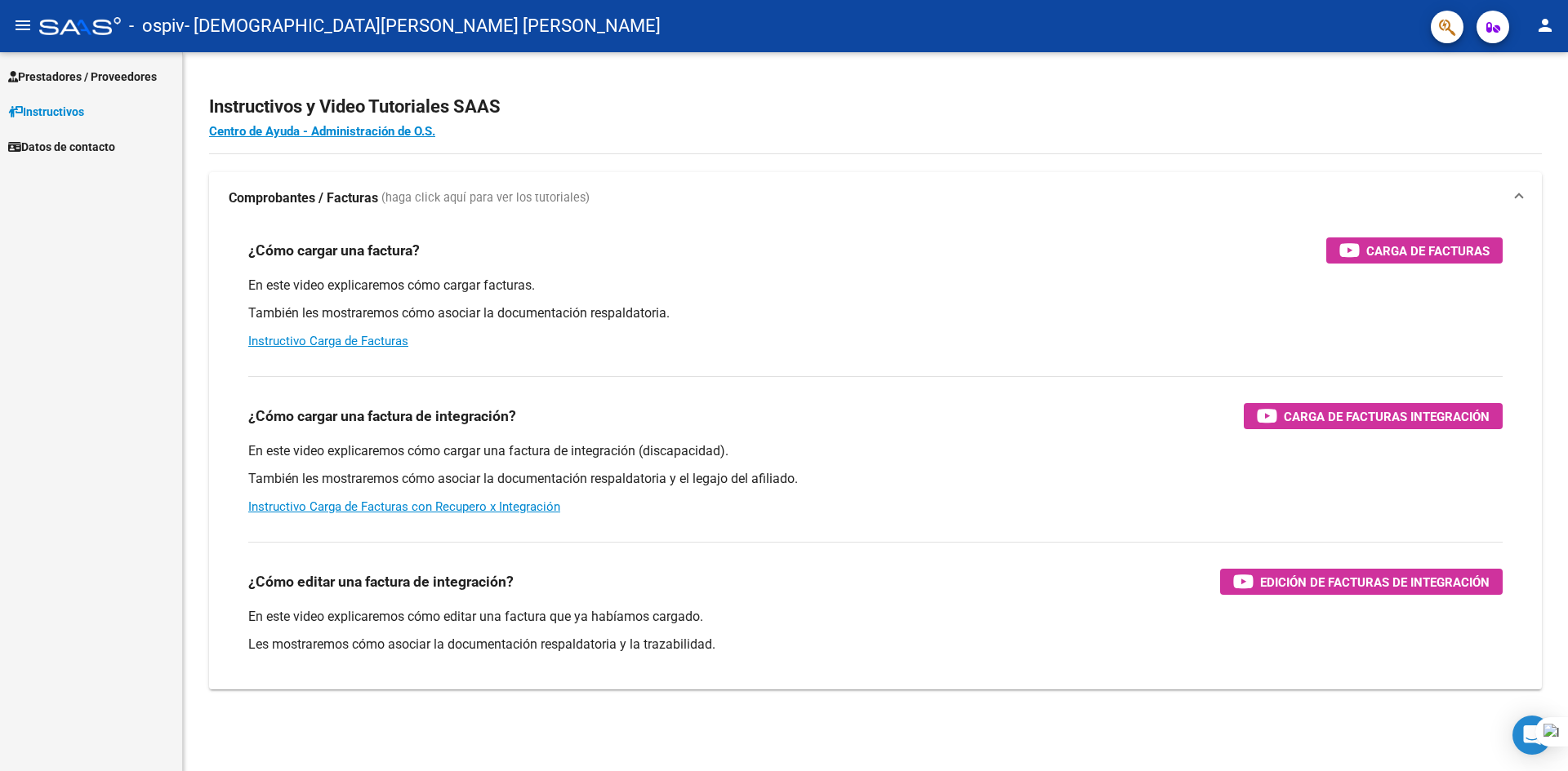
click at [87, 84] on span "Prestadores / Proveedores" at bounding box center [82, 77] width 148 height 18
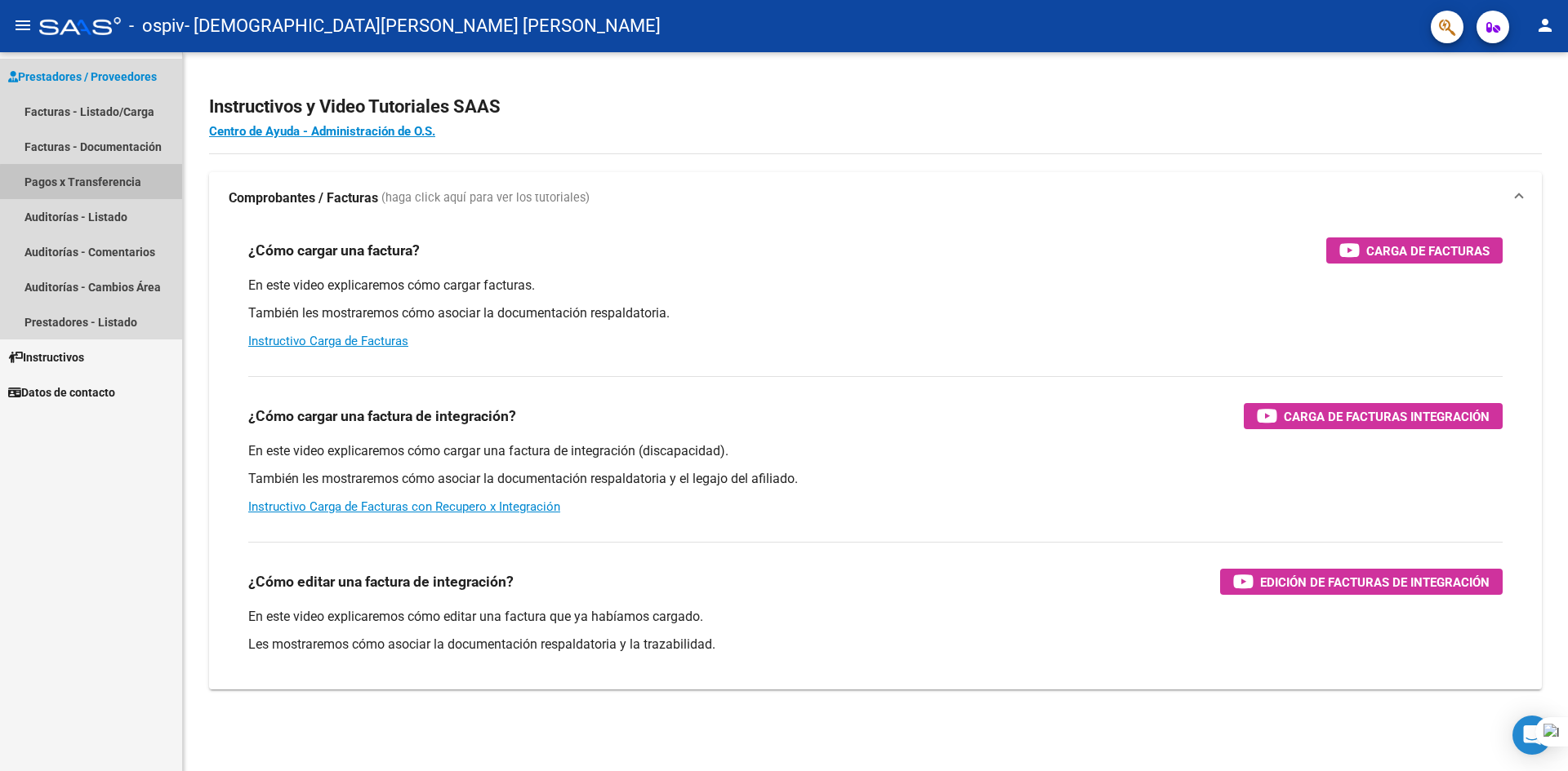
click at [121, 185] on link "Pagos x Transferencia" at bounding box center [91, 181] width 182 height 35
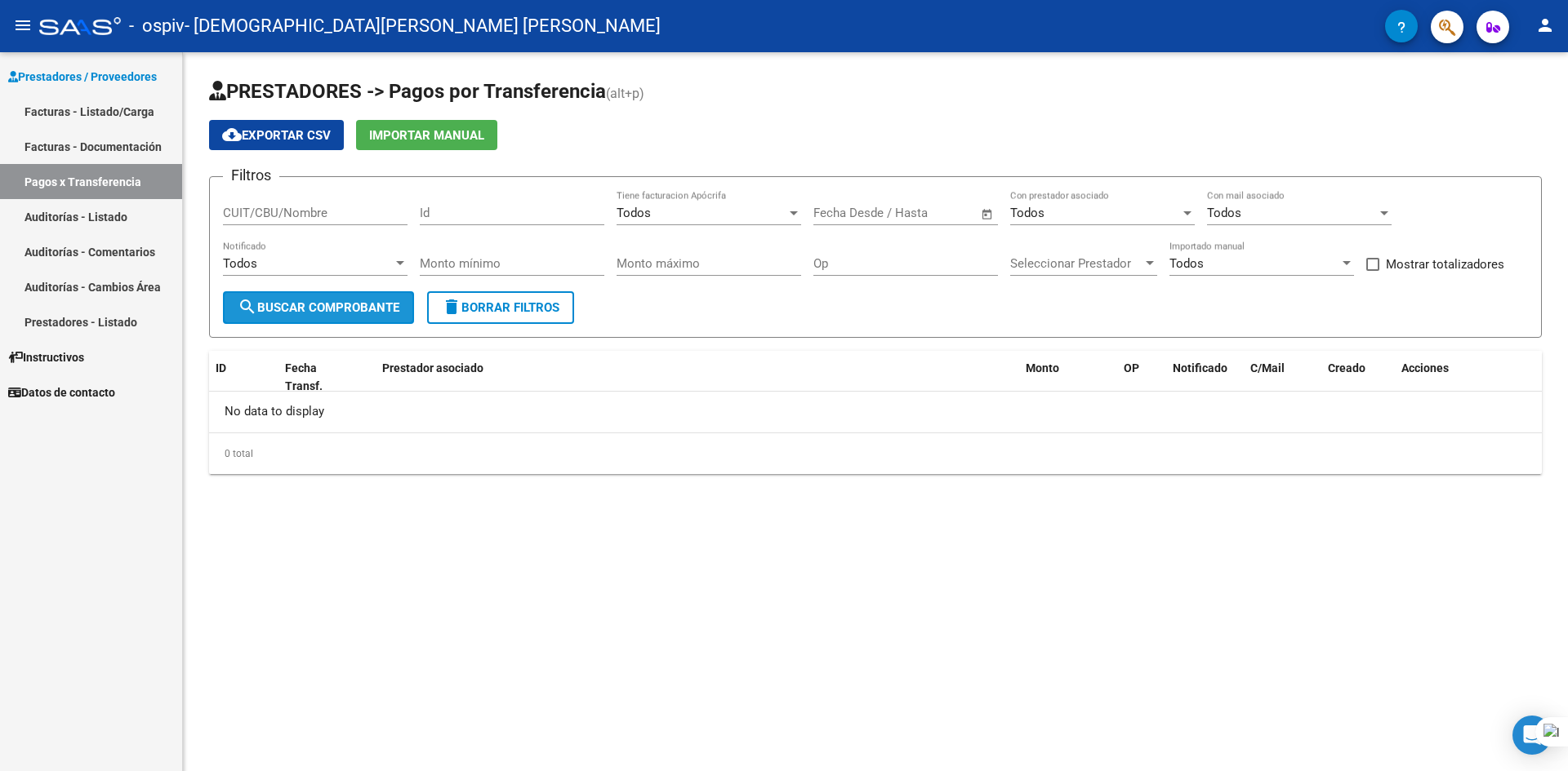
click at [355, 312] on span "search Buscar Comprobante" at bounding box center [319, 308] width 162 height 14
click at [99, 217] on link "Auditorías - Listado" at bounding box center [91, 216] width 182 height 35
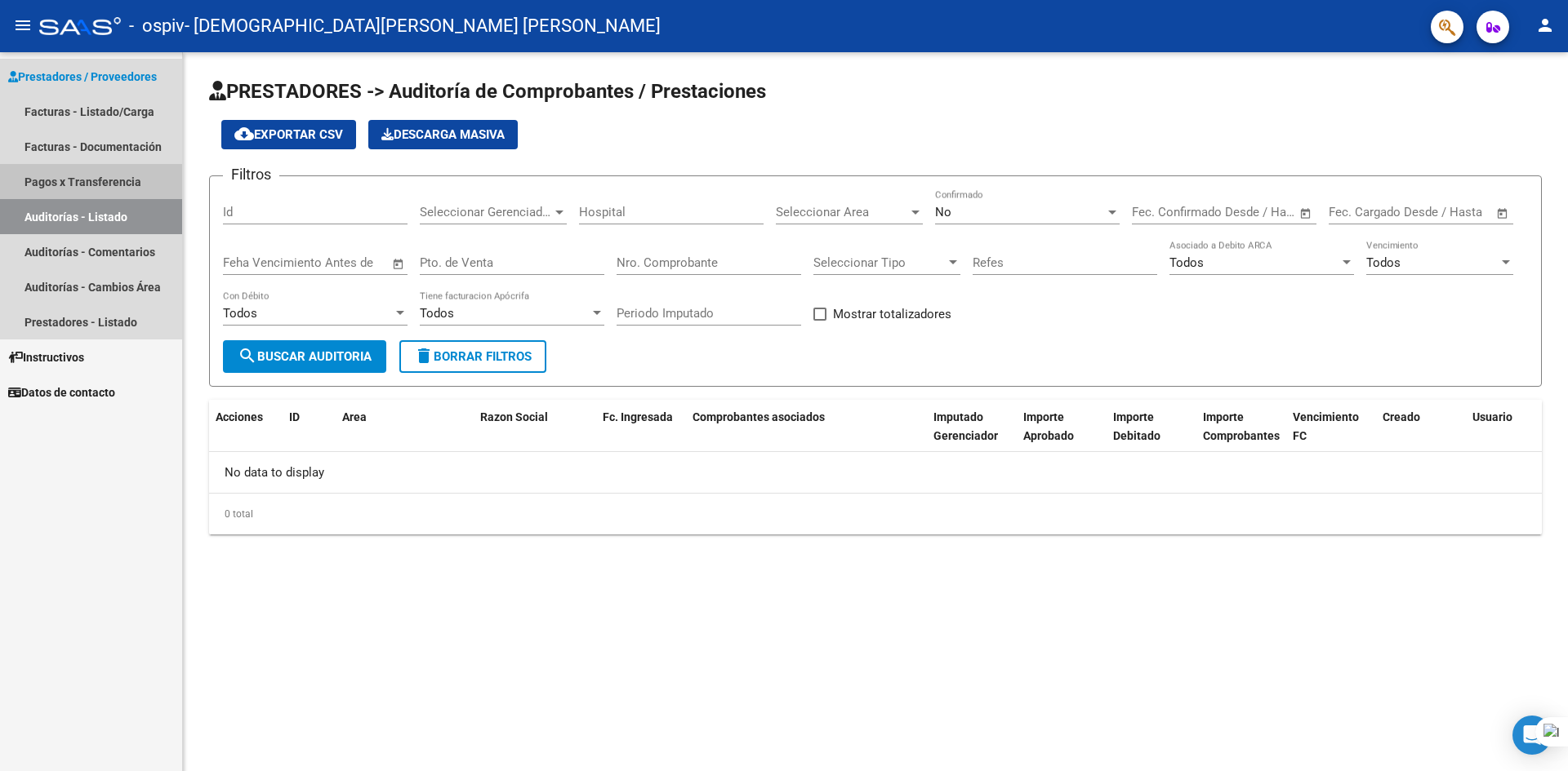
click at [118, 181] on link "Pagos x Transferencia" at bounding box center [91, 181] width 182 height 35
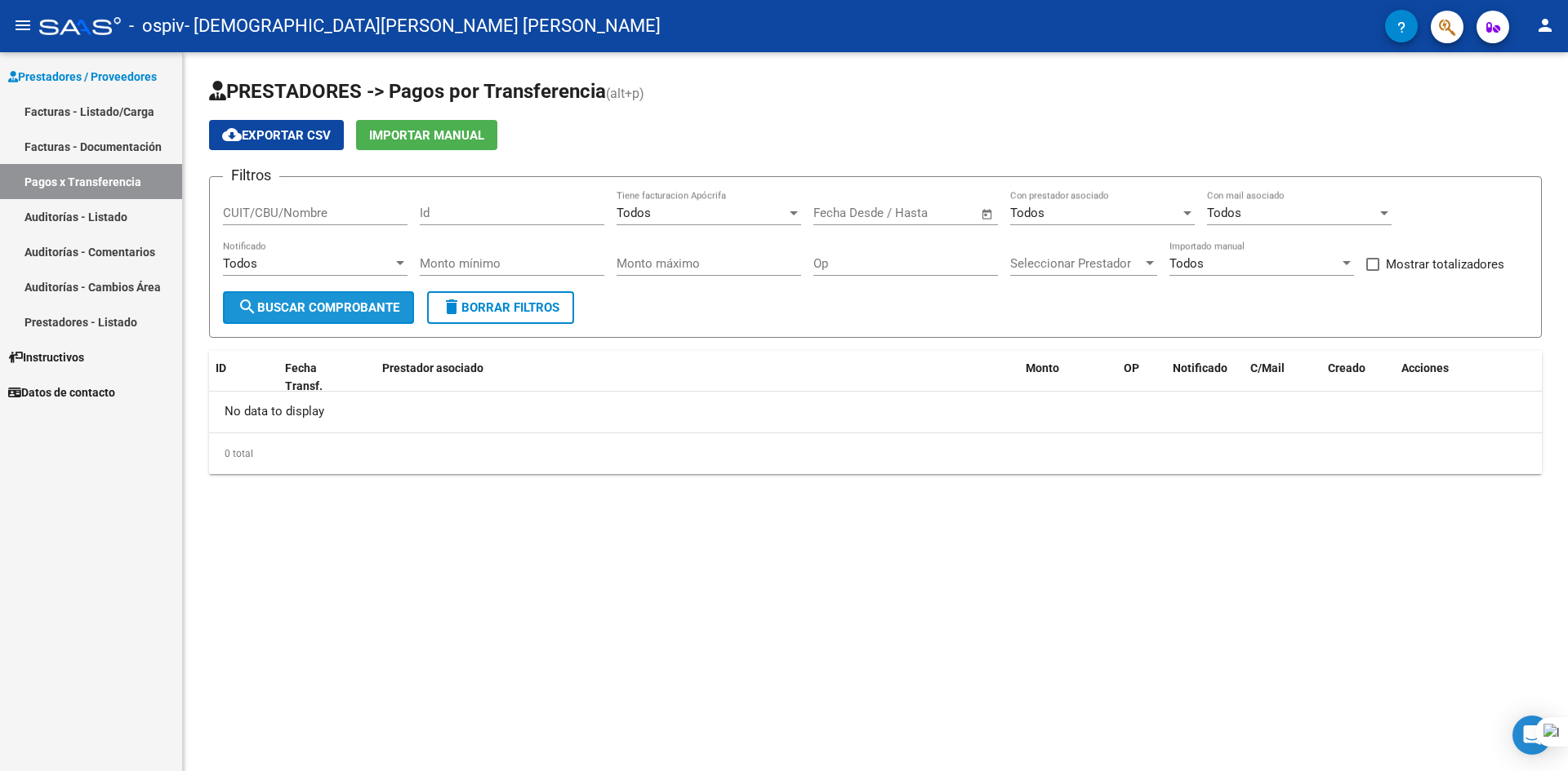
click at [306, 314] on span "search Buscar Comprobante" at bounding box center [319, 308] width 162 height 14
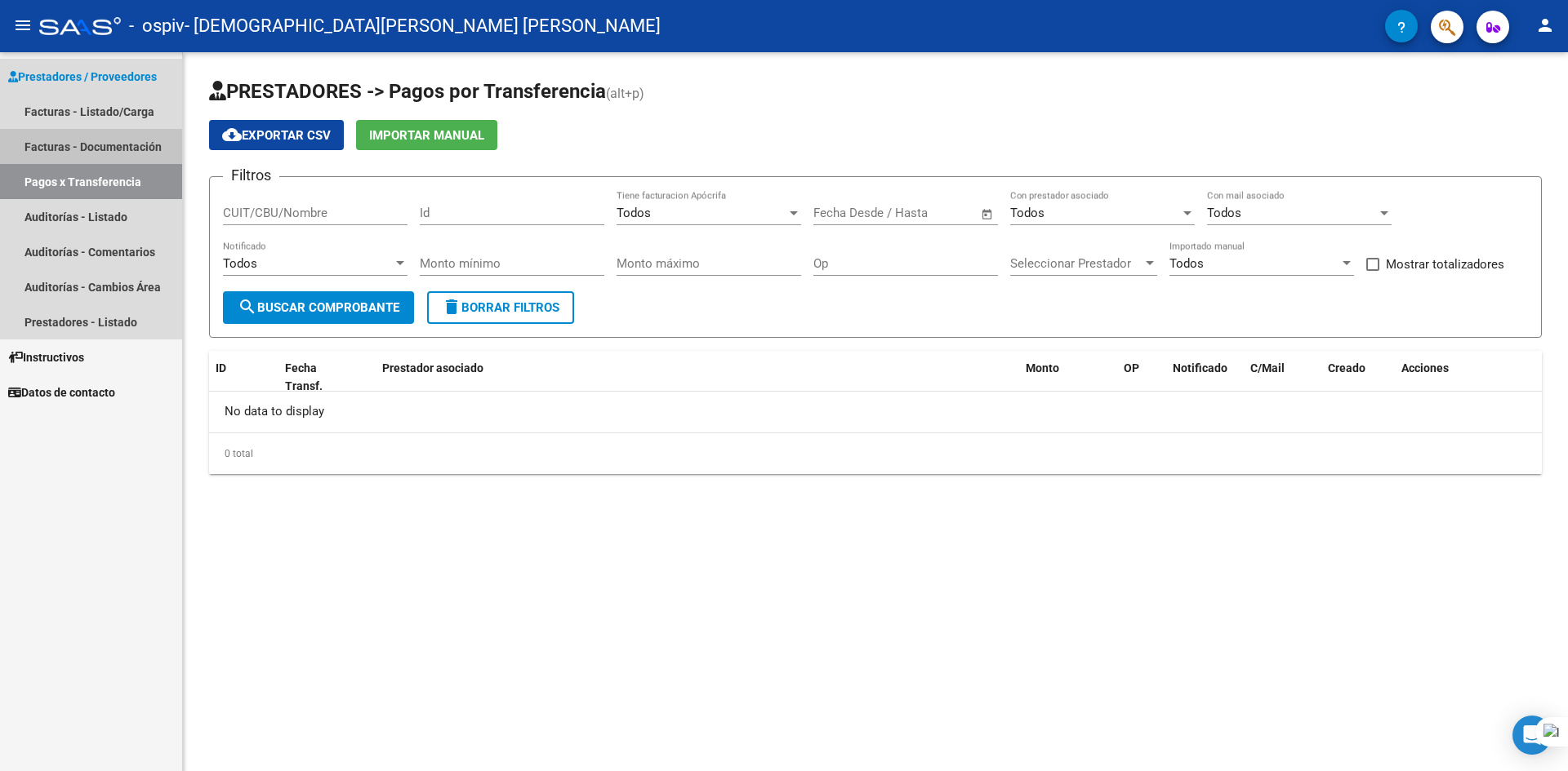
click at [129, 147] on link "Facturas - Documentación" at bounding box center [91, 147] width 182 height 35
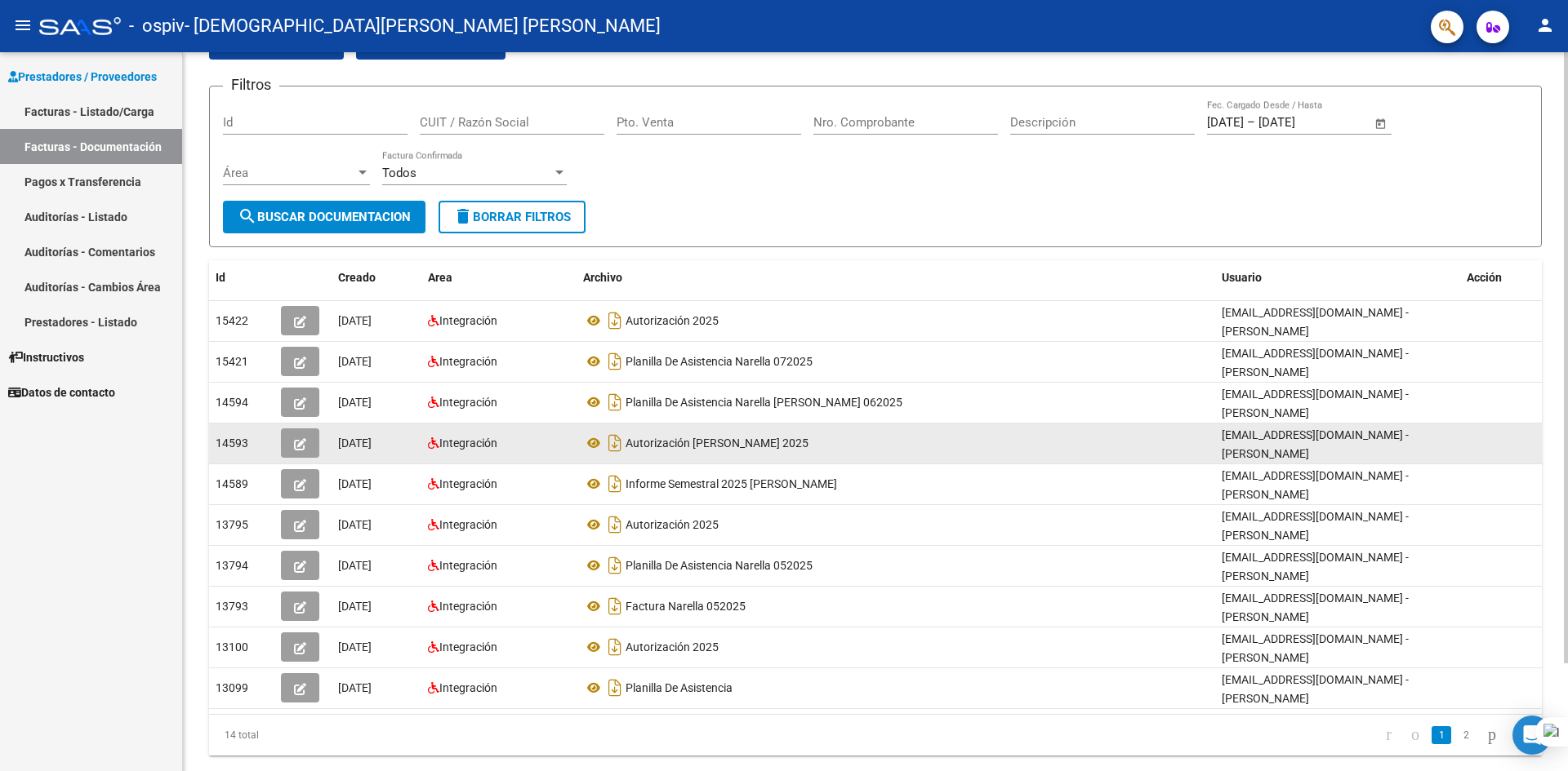
scroll to position [127, 0]
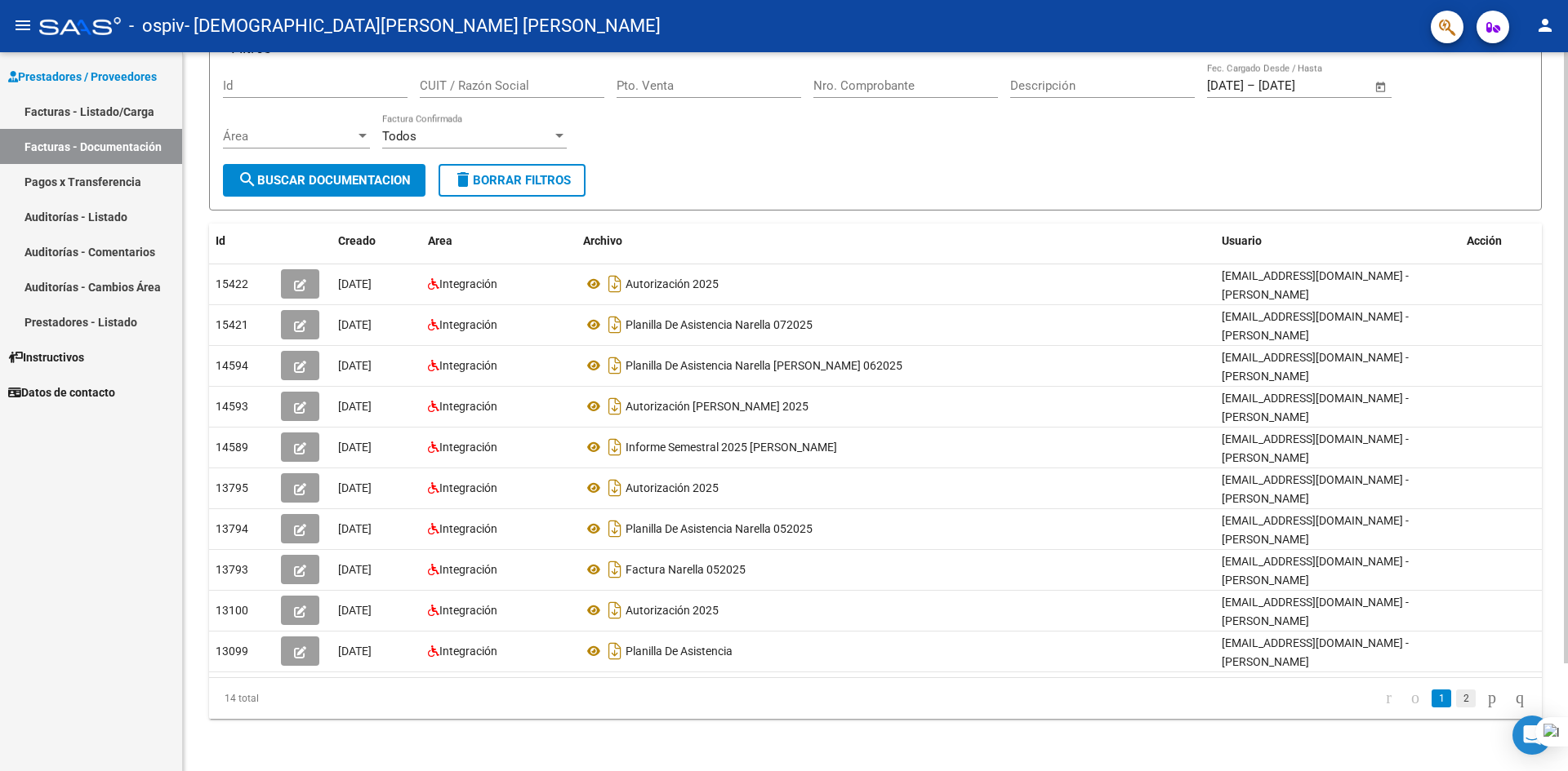
click at [1456, 701] on link "2" at bounding box center [1466, 699] width 20 height 18
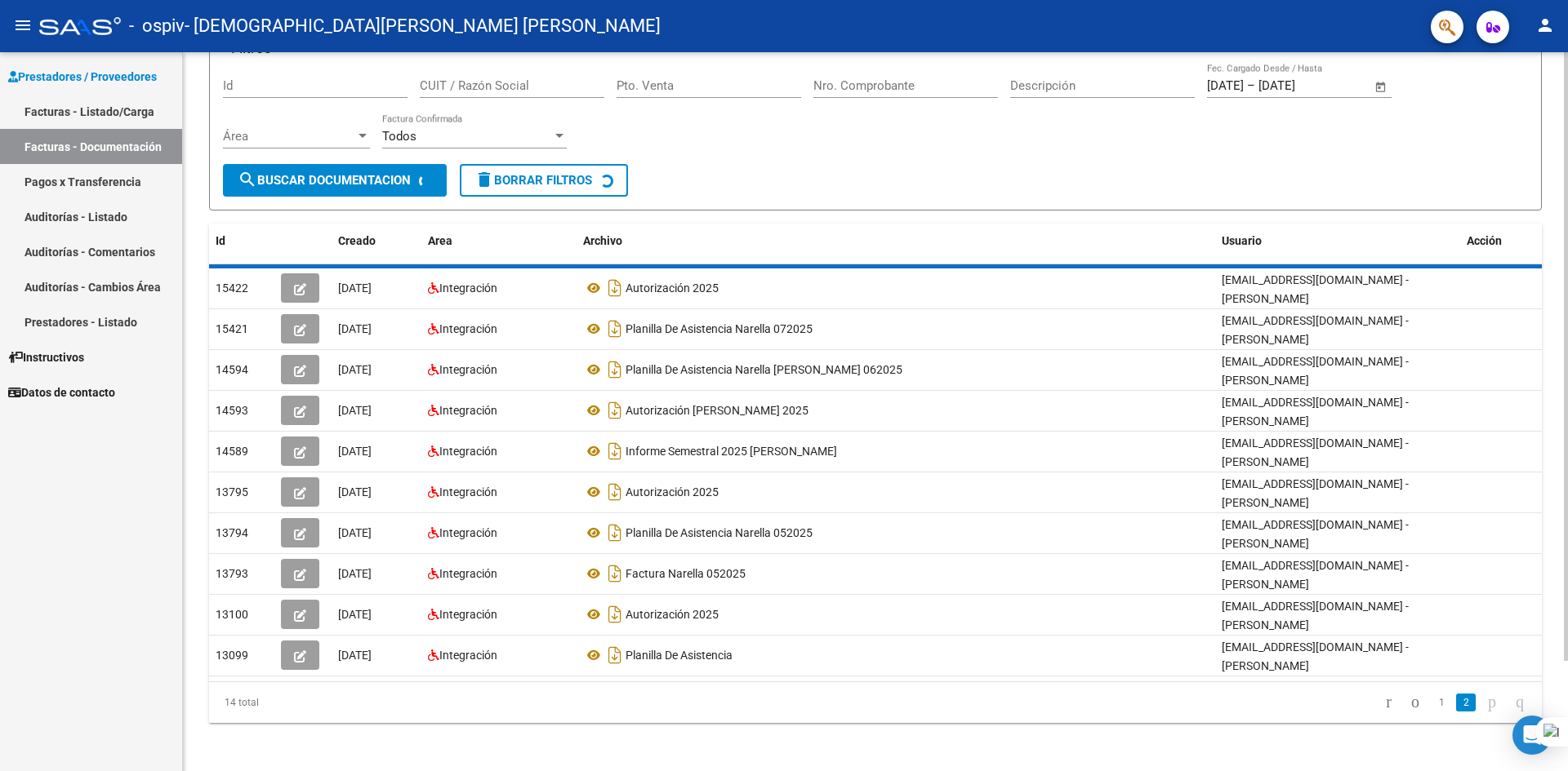
scroll to position [0, 0]
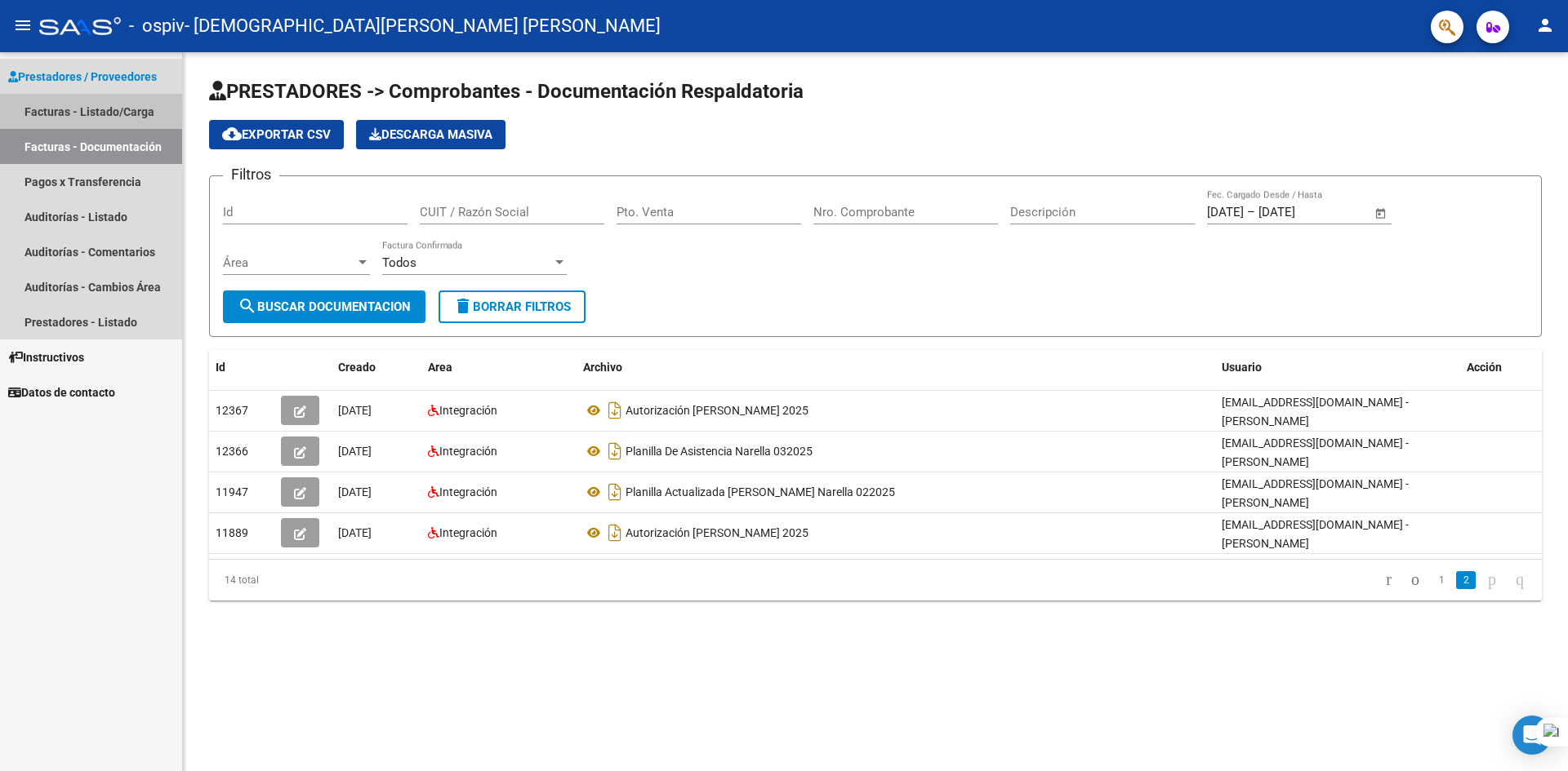
click at [116, 111] on link "Facturas - Listado/Carga" at bounding box center [91, 111] width 182 height 35
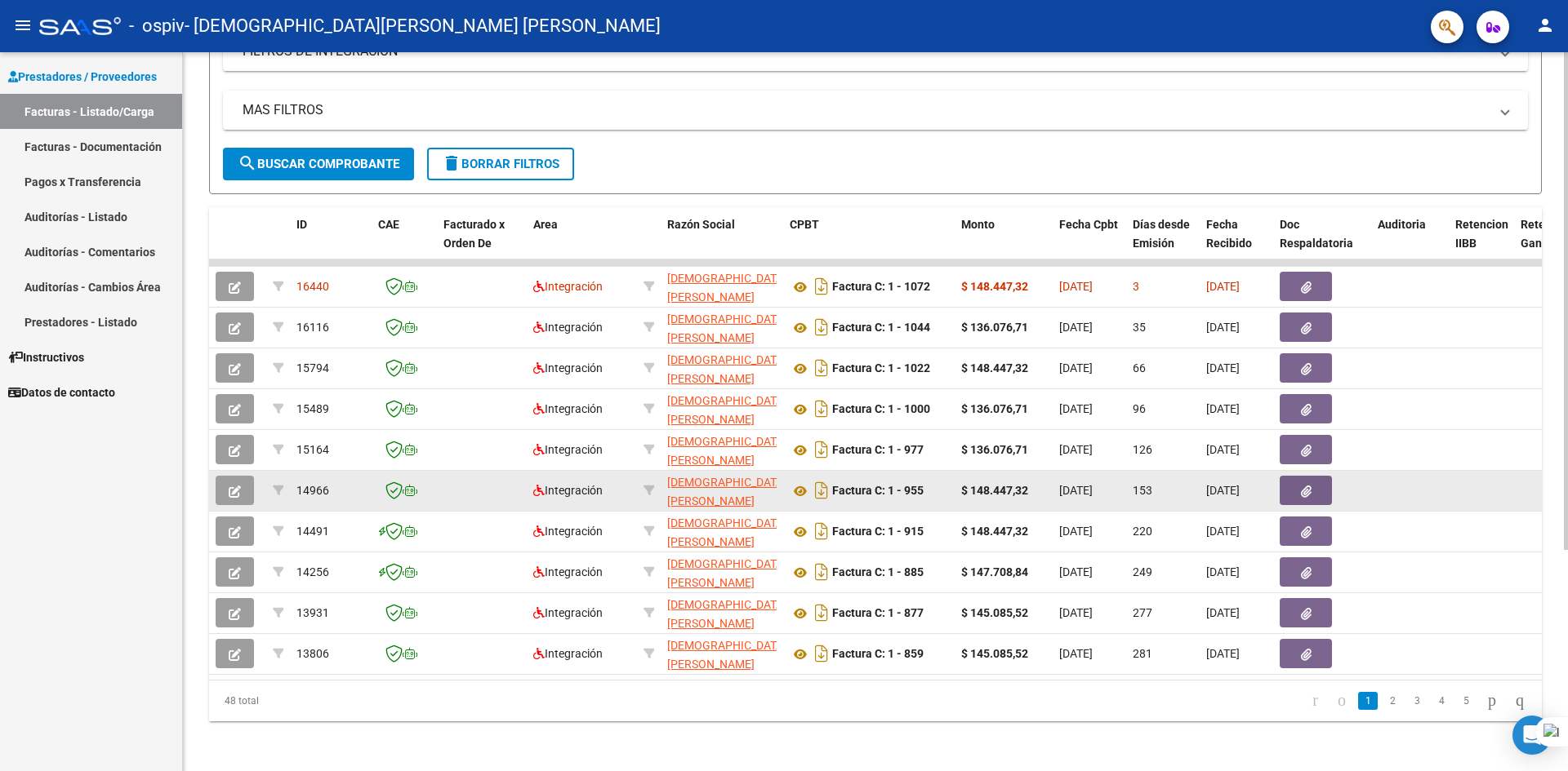
scroll to position [319, 0]
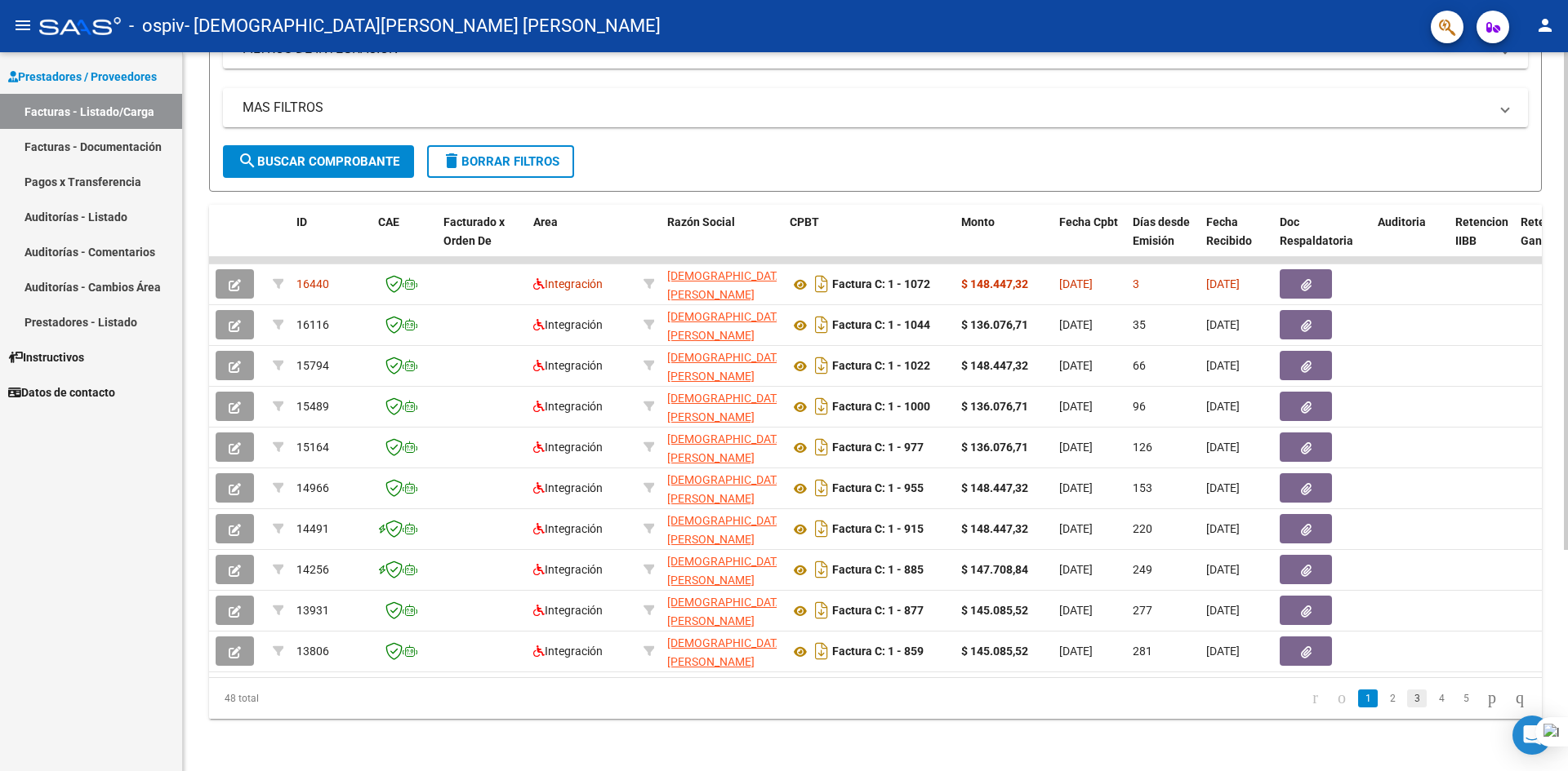
click at [1407, 699] on link "3" at bounding box center [1417, 699] width 20 height 18
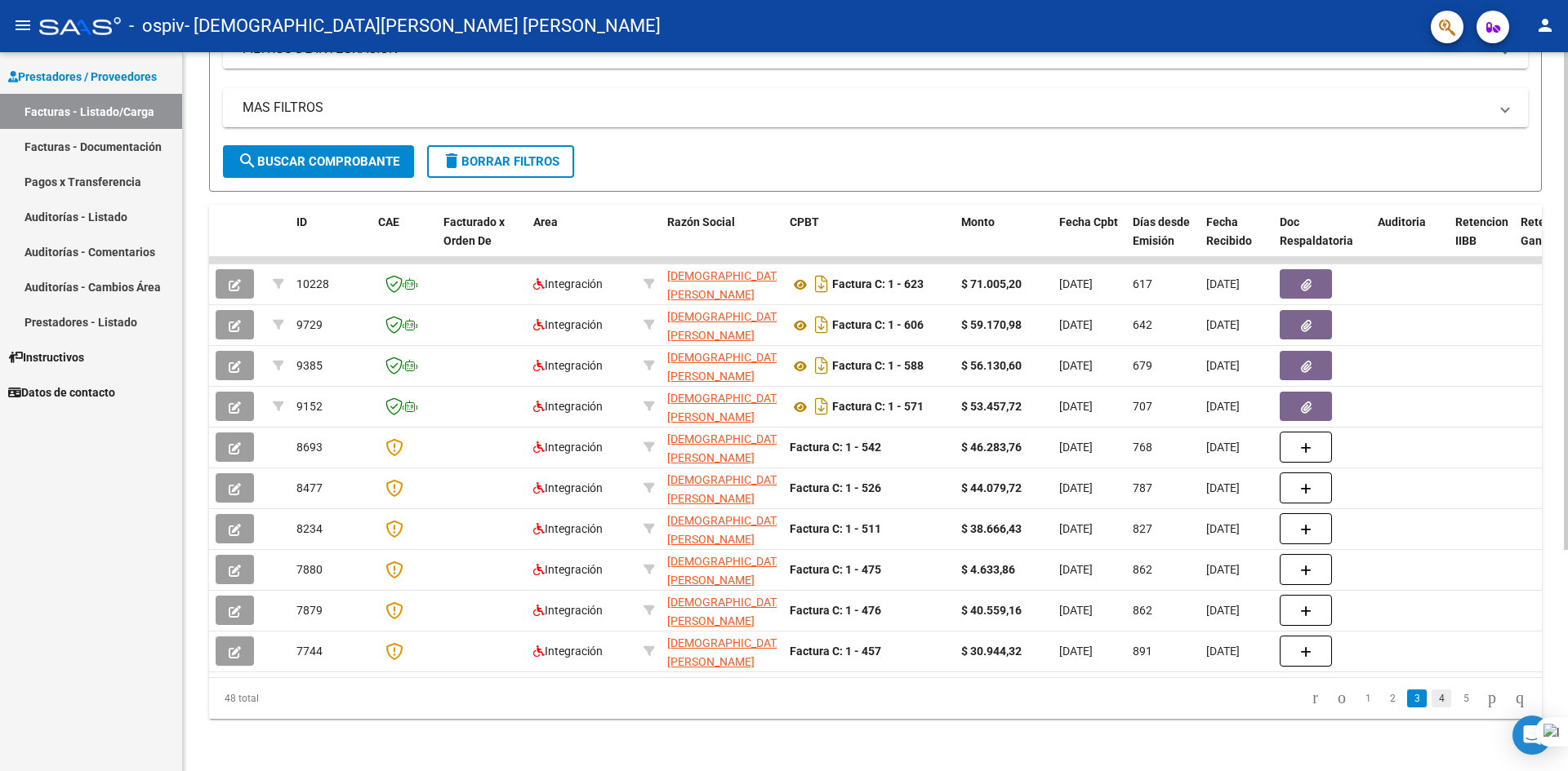
click at [1431, 703] on link "4" at bounding box center [1441, 699] width 20 height 18
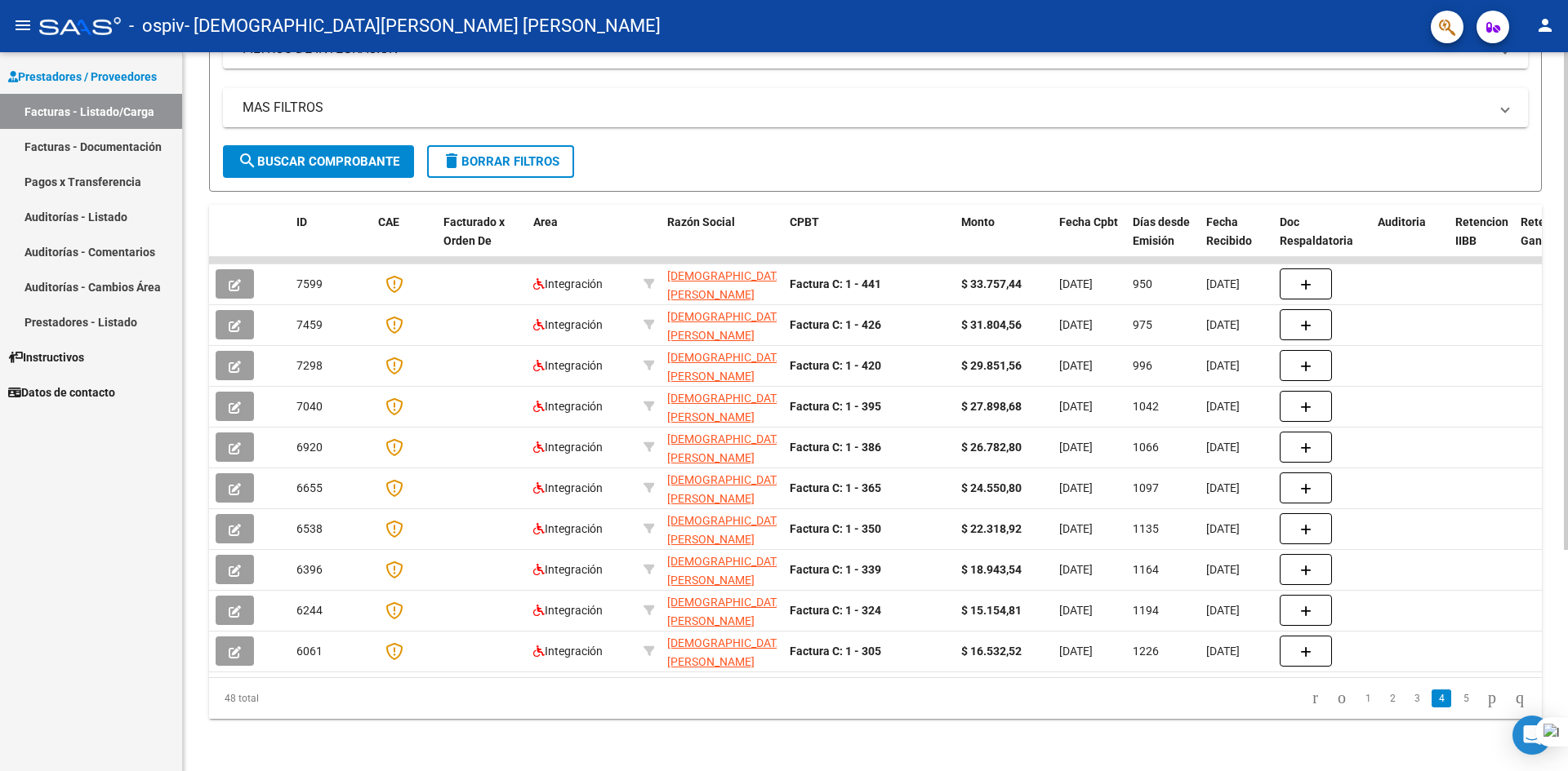
click at [1362, 695] on li "1" at bounding box center [1367, 699] width 24 height 28
click at [1358, 695] on link "1" at bounding box center [1368, 699] width 20 height 18
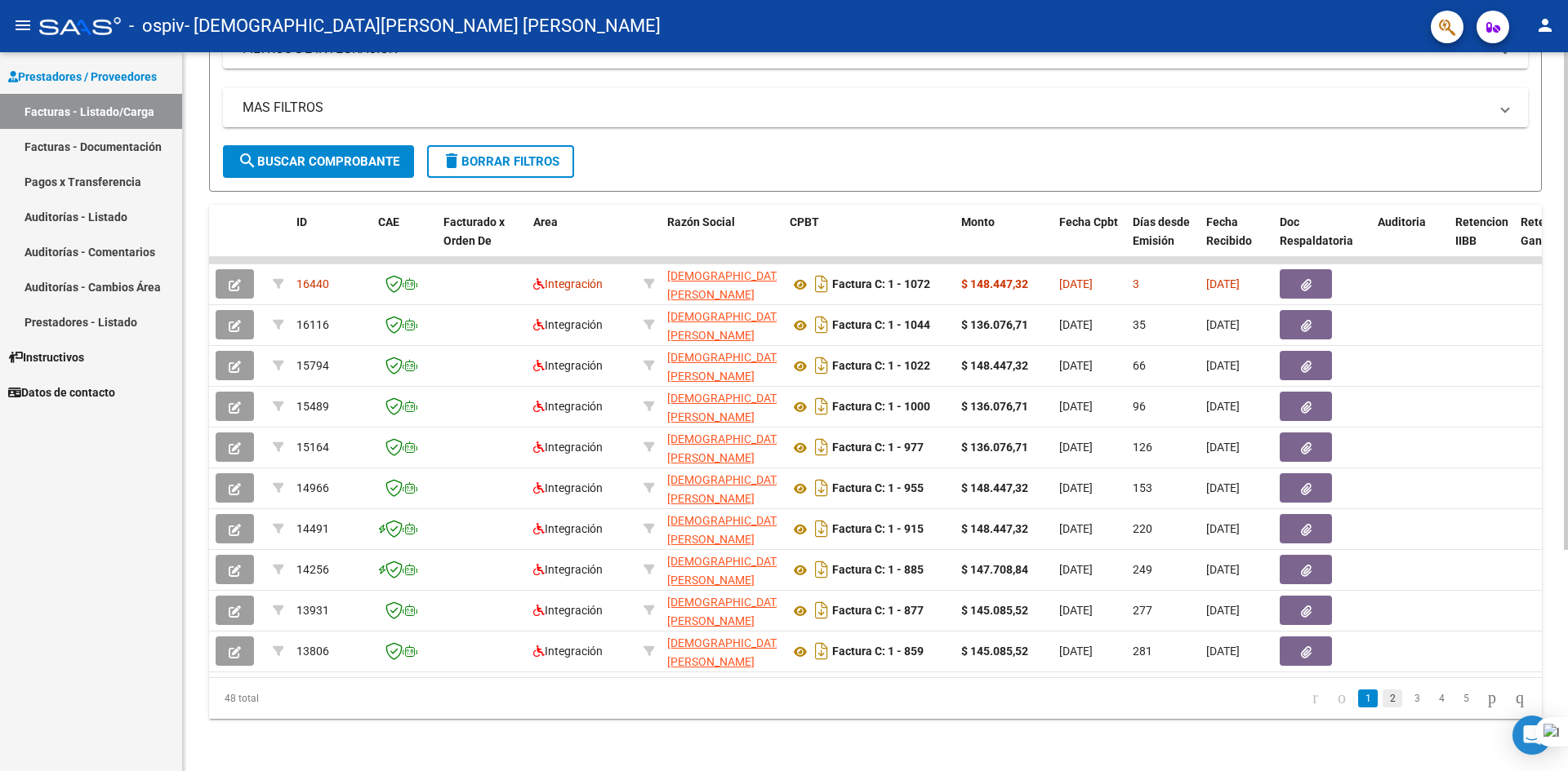
click at [1382, 694] on link "2" at bounding box center [1392, 699] width 20 height 18
click at [1407, 700] on link "3" at bounding box center [1417, 699] width 20 height 18
